Goal: Entertainment & Leisure: Browse casually

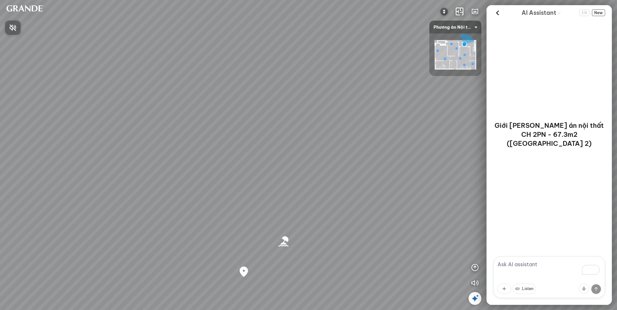
click at [461, 60] on div at bounding box center [308, 155] width 617 height 310
click at [459, 58] on div at bounding box center [460, 58] width 3 height 3
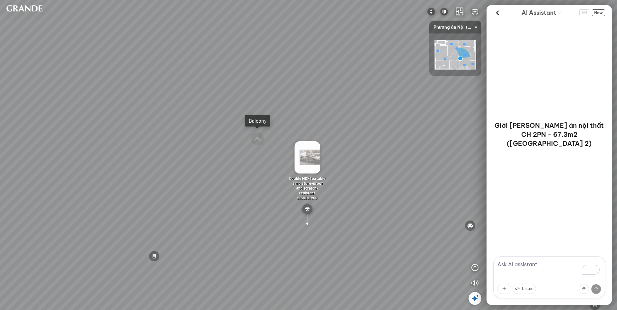
click at [515, 189] on div "Giới [PERSON_NAME] án nội thất CH 2PN - 67.3m2 ([GEOGRAPHIC_DATA] 2)" at bounding box center [549, 138] width 125 height 236
click at [308, 170] on img at bounding box center [308, 157] width 26 height 32
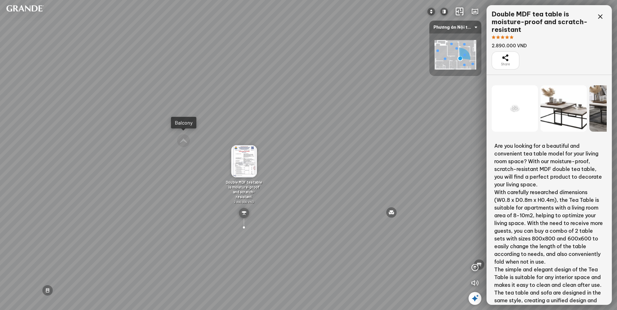
click at [517, 111] on icon at bounding box center [515, 109] width 8 height 8
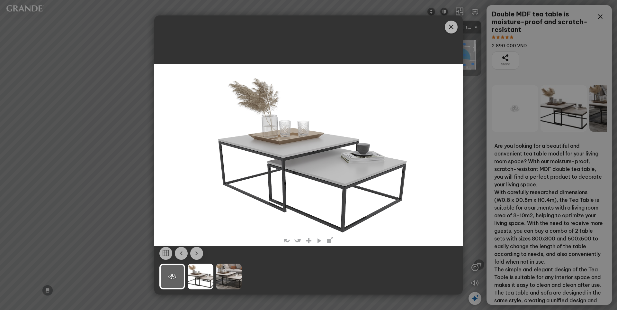
drag, startPoint x: 343, startPoint y: 173, endPoint x: 329, endPoint y: 172, distance: 13.8
click at [329, 172] on img at bounding box center [308, 155] width 243 height 182
click at [449, 30] on icon "Close" at bounding box center [452, 27] width 8 height 8
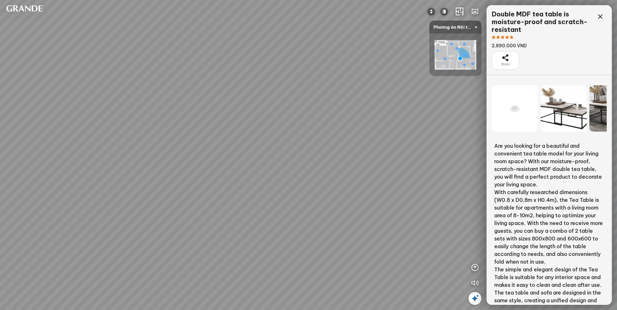
drag, startPoint x: 342, startPoint y: 179, endPoint x: 386, endPoint y: 133, distance: 63.5
click at [386, 133] on div "MDF dining table is moisture-proof and scratch-resistant 2.890.000 VND Leather …" at bounding box center [308, 155] width 617 height 310
click at [513, 105] on icon at bounding box center [515, 109] width 8 height 8
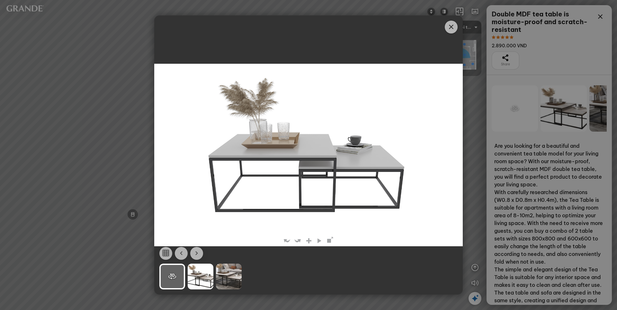
click at [437, 117] on div "Clik ©" at bounding box center [308, 155] width 309 height 182
click at [477, 270] on div "Clik ©" at bounding box center [308, 155] width 617 height 310
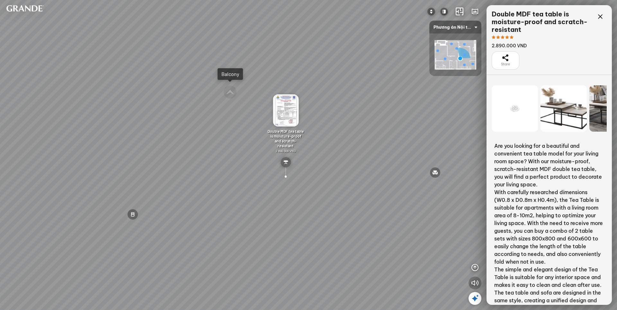
click at [474, 282] on icon "button" at bounding box center [475, 283] width 8 height 8
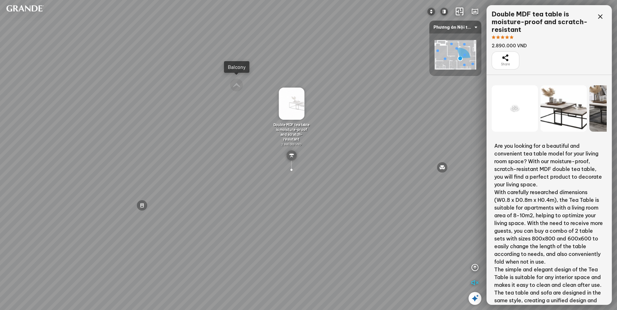
drag, startPoint x: 357, startPoint y: 183, endPoint x: 363, endPoint y: 177, distance: 8.0
click at [363, 177] on div "MDF dining table is moisture-proof and scratch-resistant 2.890.000 VND Leather …" at bounding box center [308, 155] width 617 height 310
click at [515, 114] on div at bounding box center [515, 108] width 46 height 46
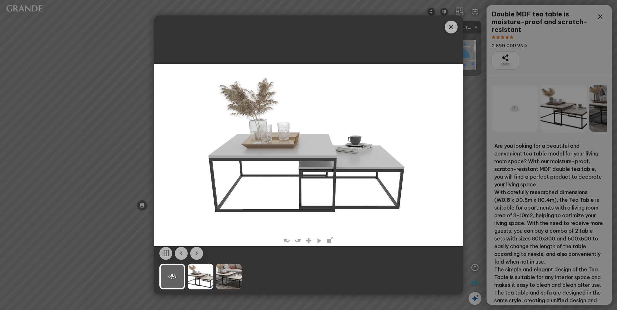
drag, startPoint x: 324, startPoint y: 163, endPoint x: 315, endPoint y: 162, distance: 8.7
click at [315, 162] on img at bounding box center [308, 155] width 243 height 182
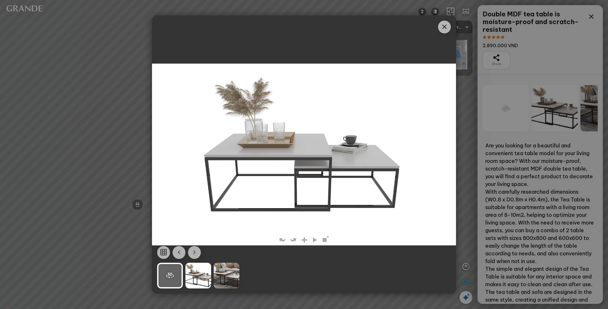
click at [318, 283] on div at bounding box center [304, 276] width 294 height 26
click at [399, 7] on div "Clik ©" at bounding box center [304, 154] width 608 height 309
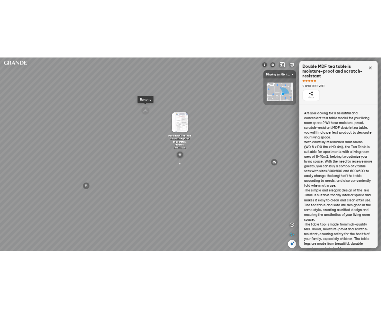
scroll to position [139, 0]
